Goal: Find specific page/section: Find specific page/section

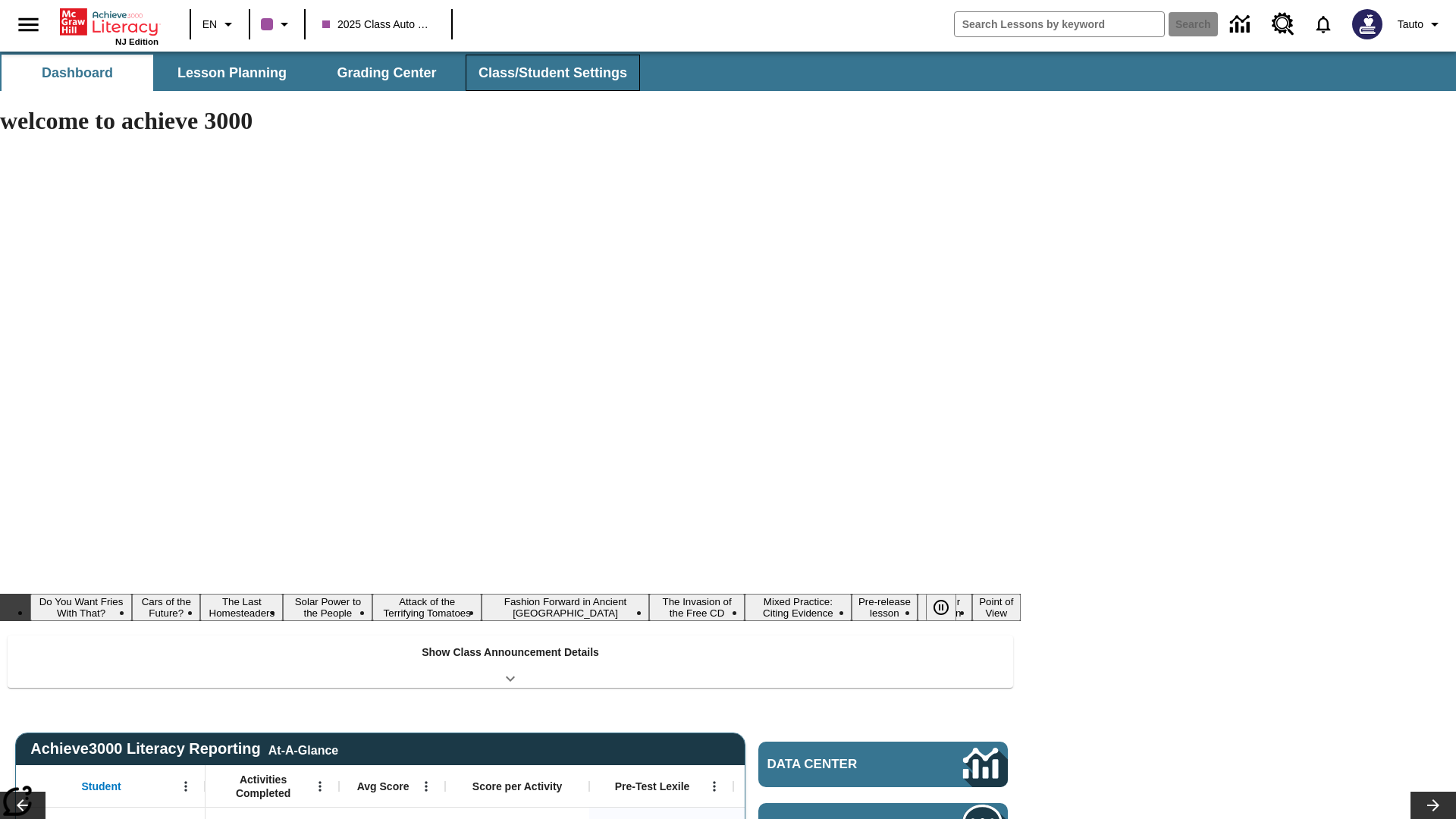
click at [551, 73] on span "Class/Student Settings" at bounding box center [553, 73] width 149 height 18
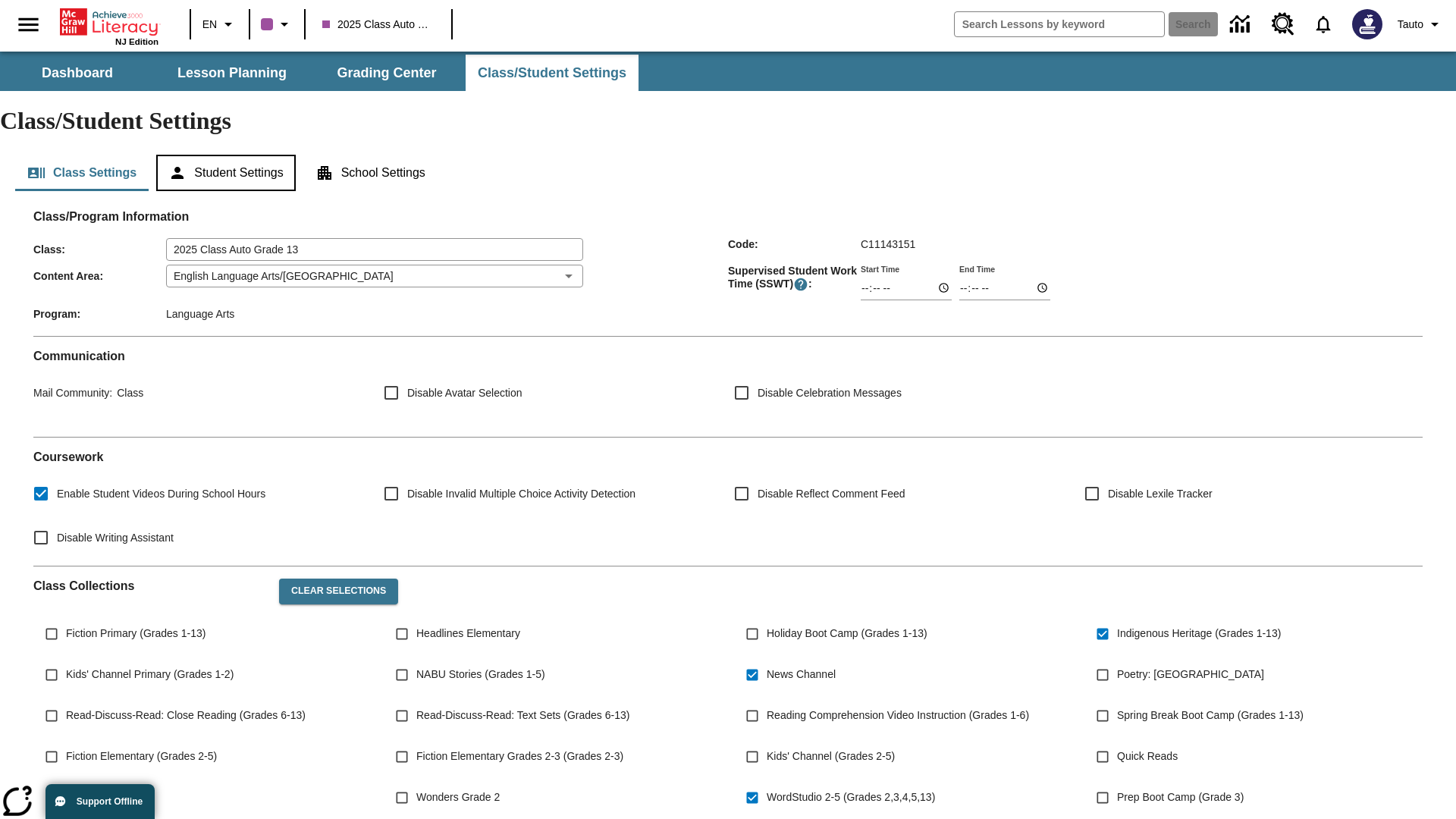
click at [229, 154] on button "Student Settings" at bounding box center [226, 172] width 139 height 36
